Goal: Browse casually

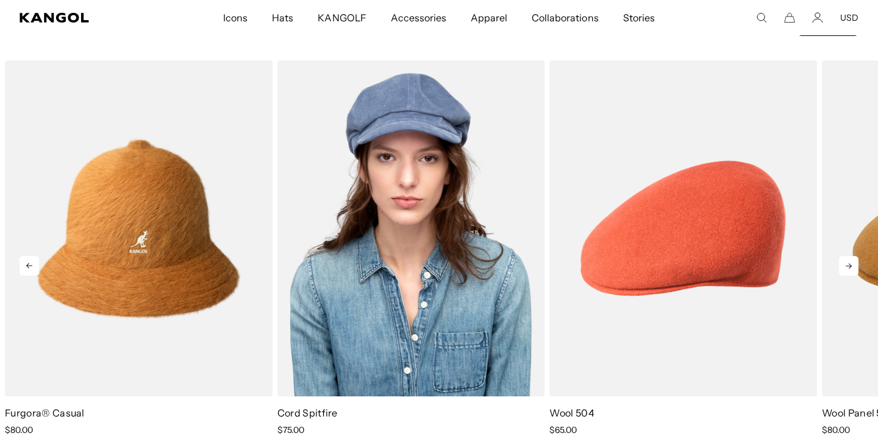
scroll to position [0, 251]
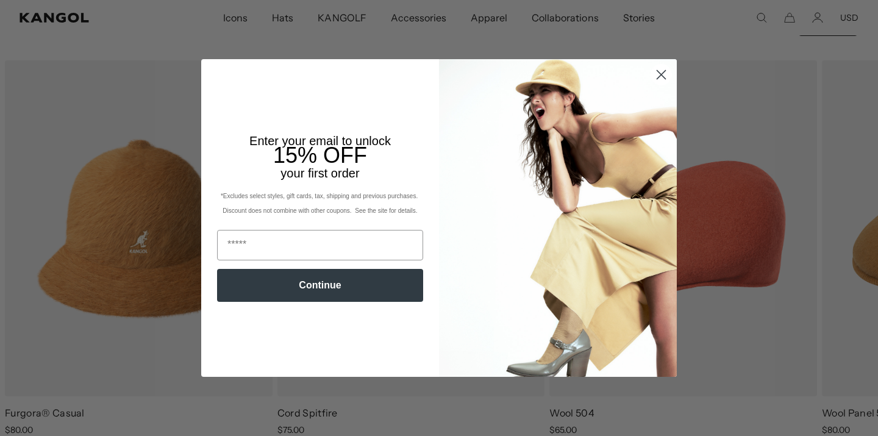
click at [661, 72] on circle "Close dialog" at bounding box center [661, 75] width 20 height 20
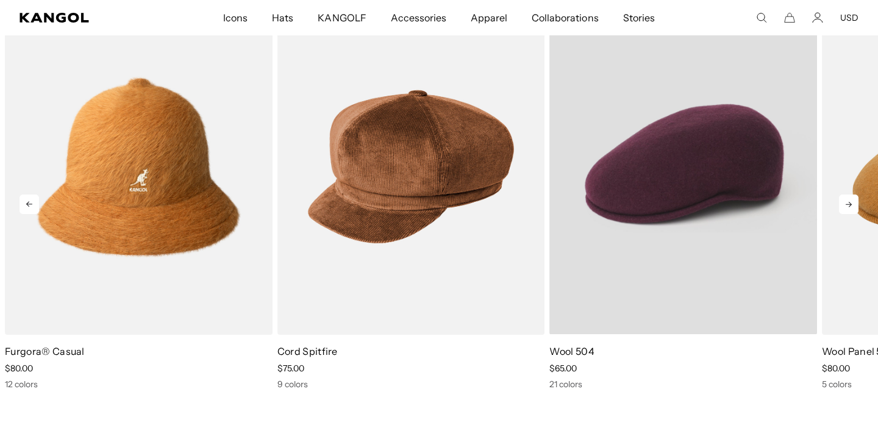
scroll to position [535, 0]
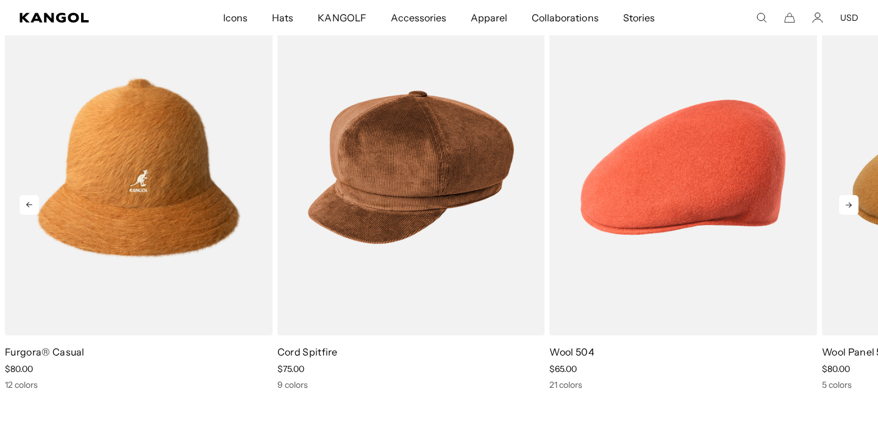
click at [846, 203] on icon at bounding box center [849, 205] width 20 height 20
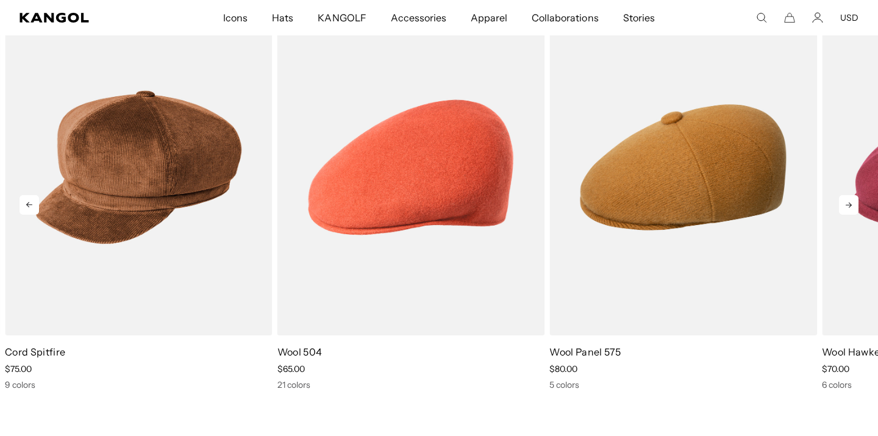
scroll to position [0, 0]
click at [846, 203] on icon at bounding box center [849, 205] width 20 height 20
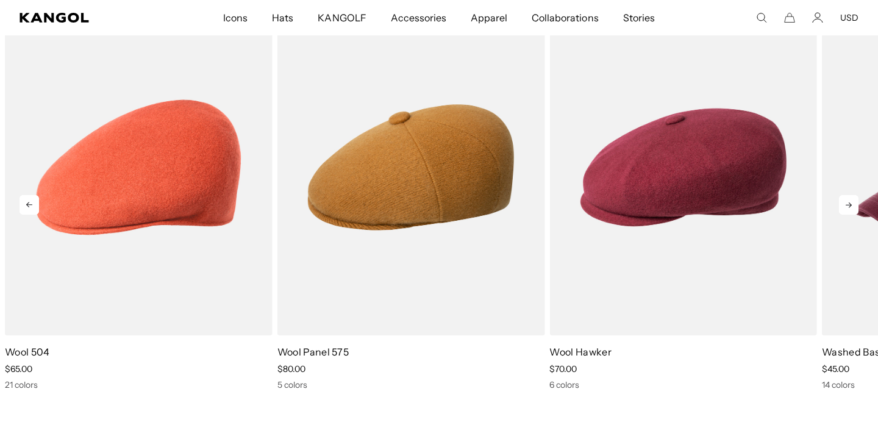
click at [846, 203] on icon at bounding box center [849, 205] width 20 height 20
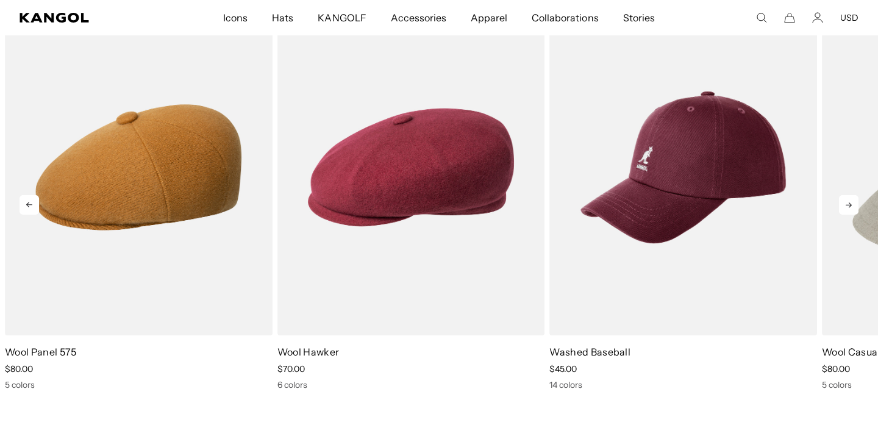
click at [846, 203] on icon at bounding box center [849, 205] width 20 height 20
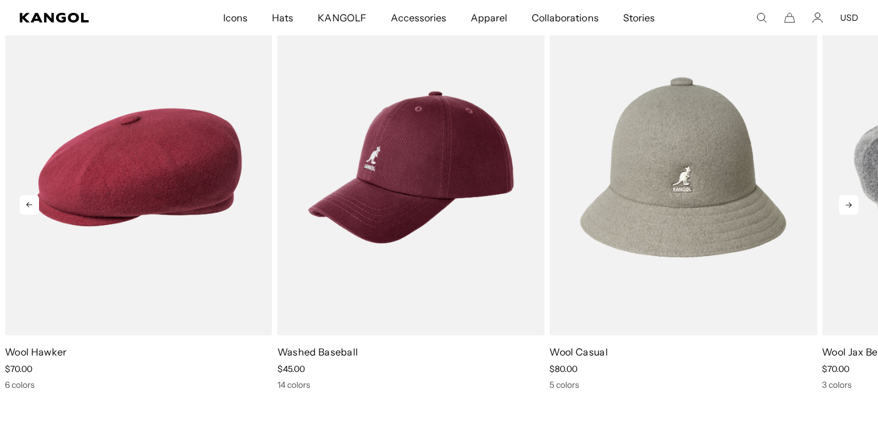
click at [846, 203] on icon at bounding box center [849, 205] width 20 height 20
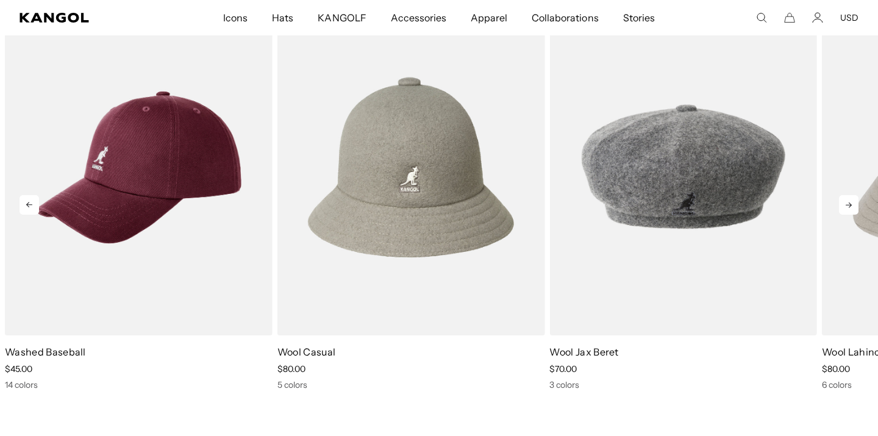
scroll to position [0, 251]
click at [846, 203] on icon at bounding box center [849, 205] width 20 height 20
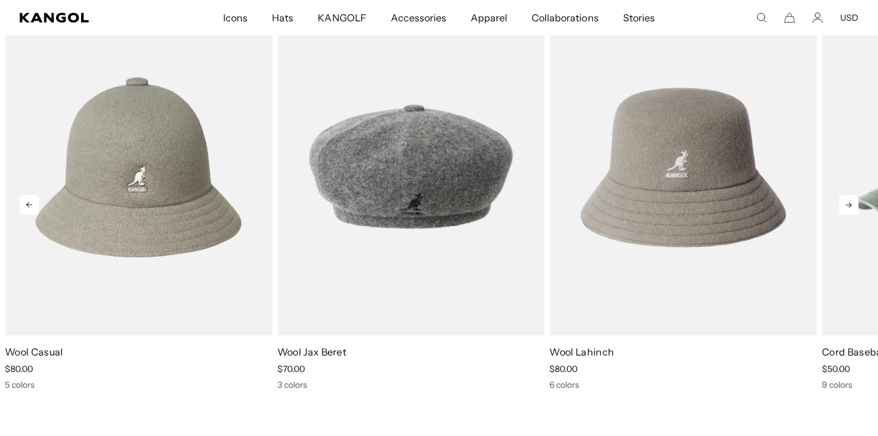
scroll to position [0, 0]
click at [846, 203] on icon at bounding box center [849, 205] width 20 height 20
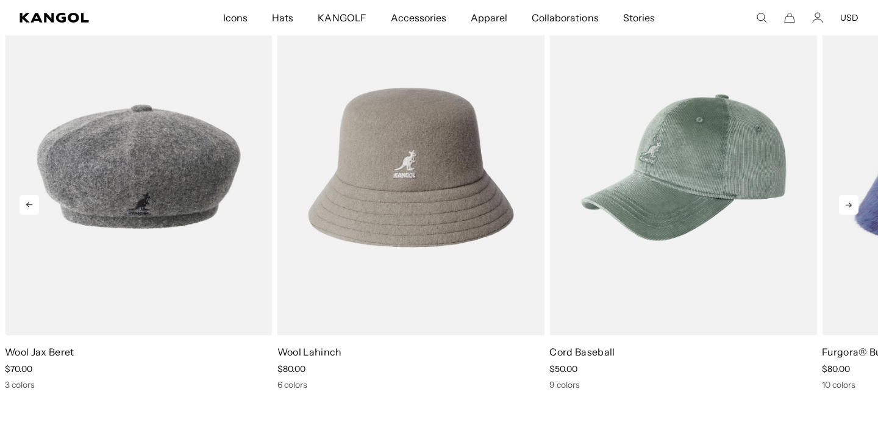
click at [846, 203] on icon at bounding box center [849, 205] width 20 height 20
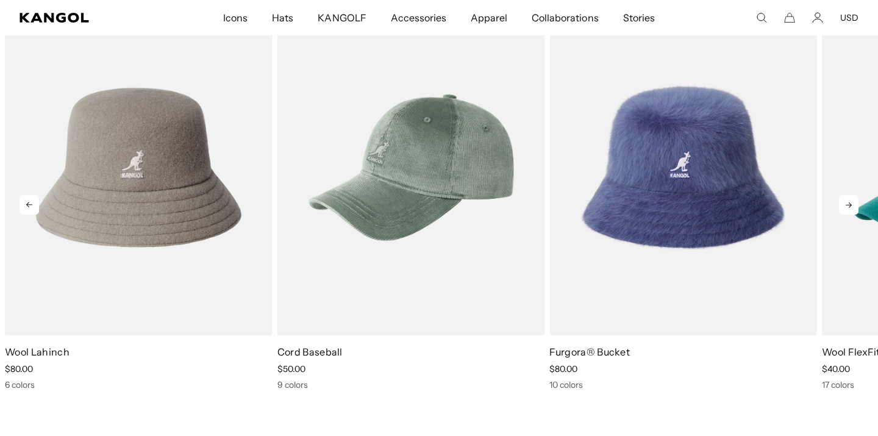
click at [846, 203] on icon at bounding box center [849, 205] width 20 height 20
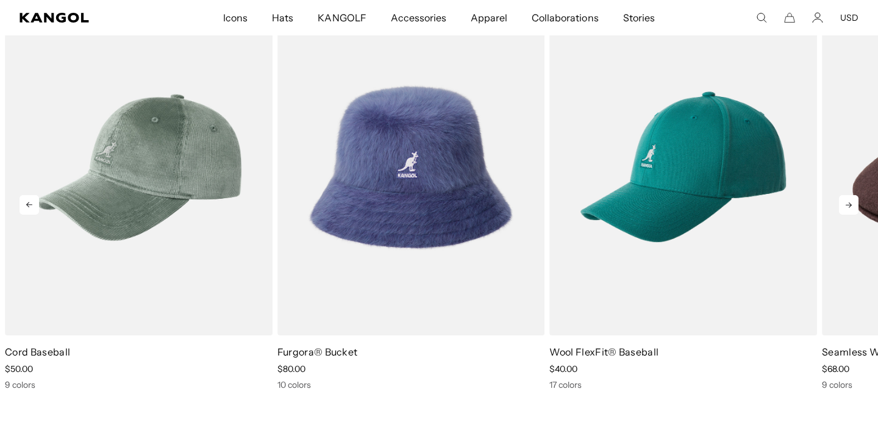
click at [846, 203] on icon at bounding box center [849, 205] width 20 height 20
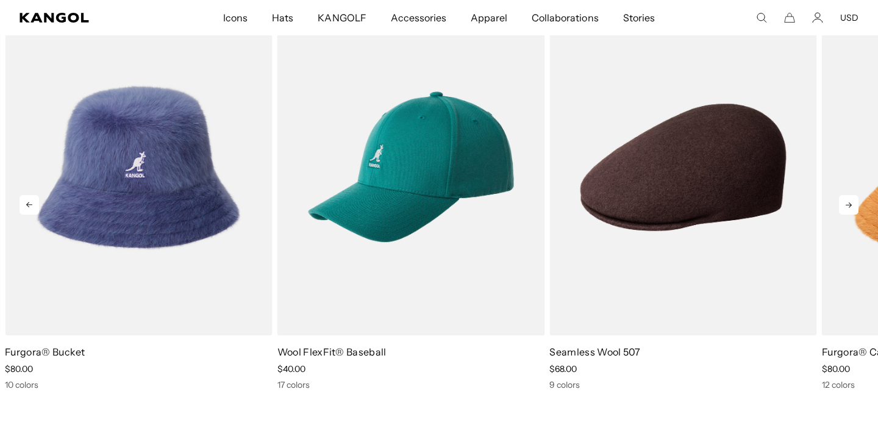
scroll to position [0, 251]
click at [846, 203] on icon at bounding box center [849, 205] width 20 height 20
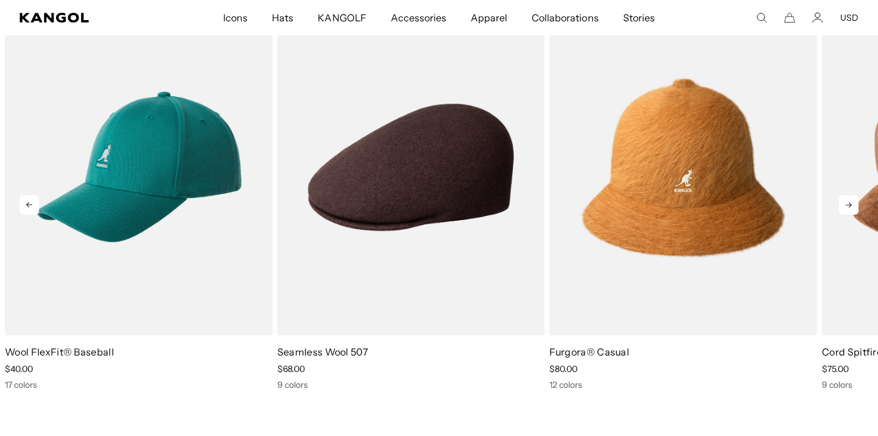
click at [846, 203] on icon at bounding box center [849, 205] width 20 height 20
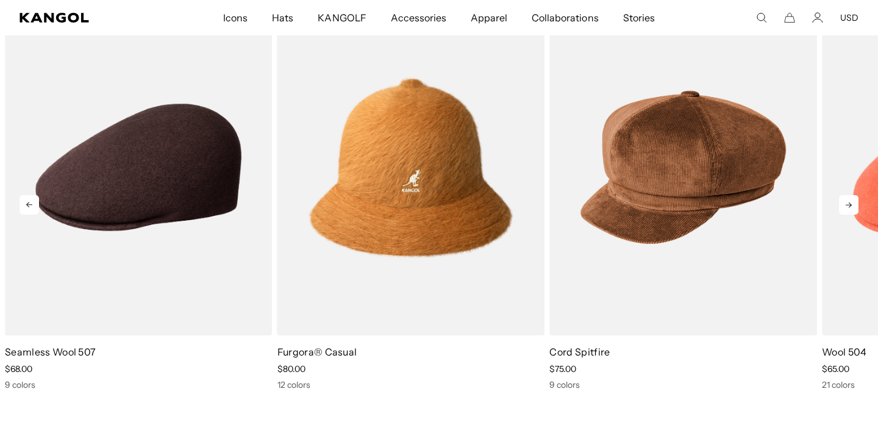
click at [846, 203] on icon at bounding box center [849, 205] width 20 height 20
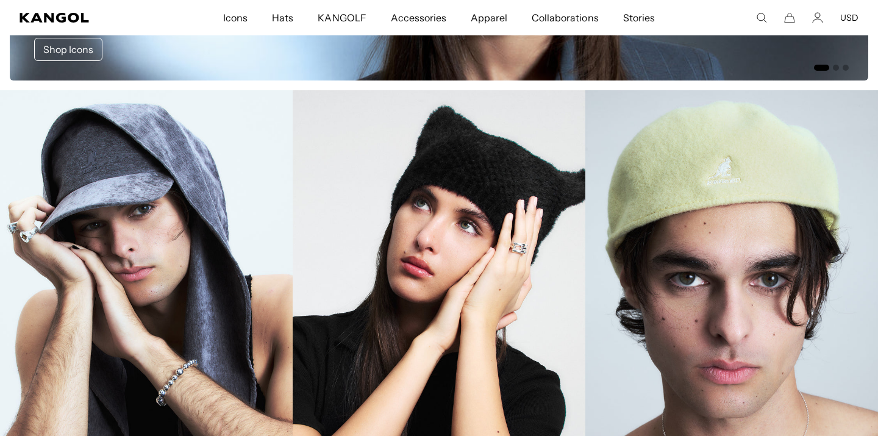
scroll to position [1333, 0]
